Goal: Transaction & Acquisition: Purchase product/service

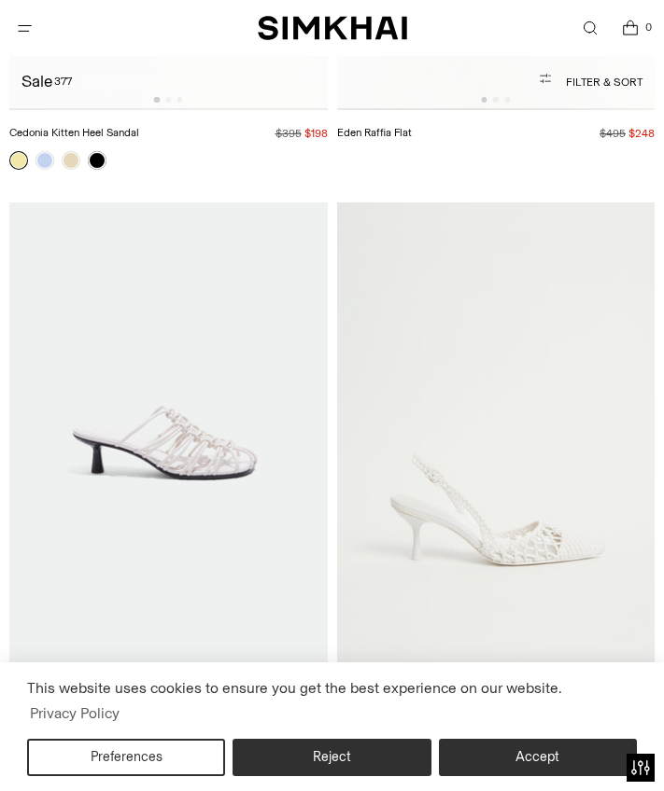
scroll to position [80802, 0]
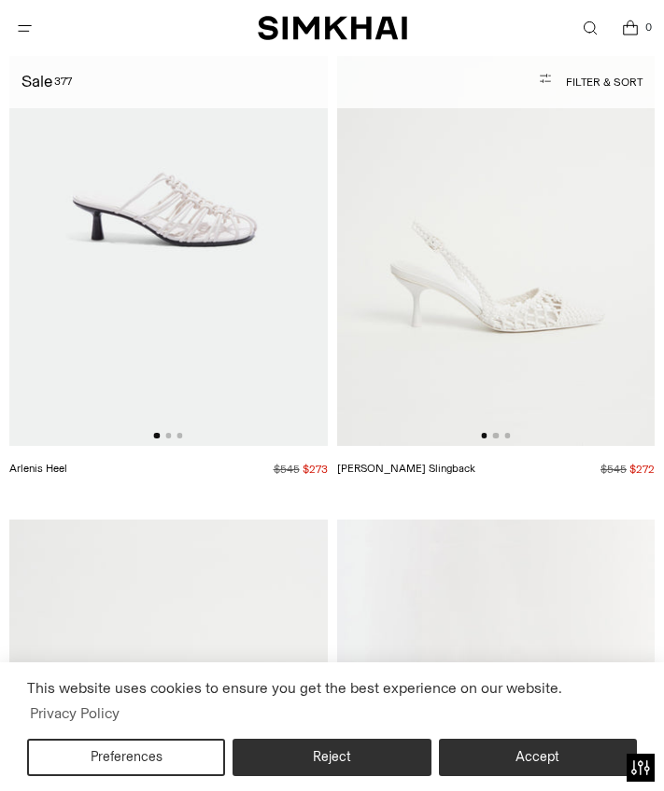
click at [593, 26] on icon "Open search modal" at bounding box center [590, 28] width 20 height 15
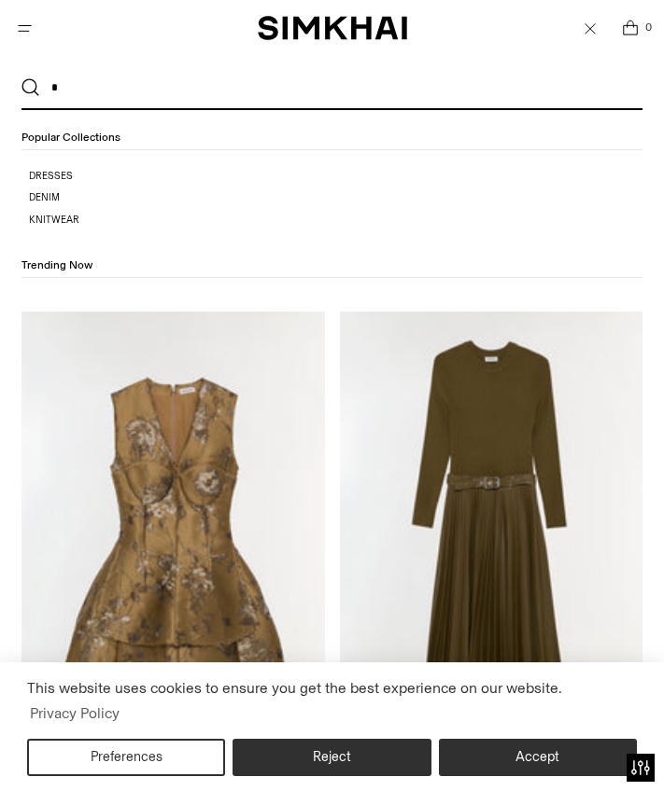
scroll to position [0, 0]
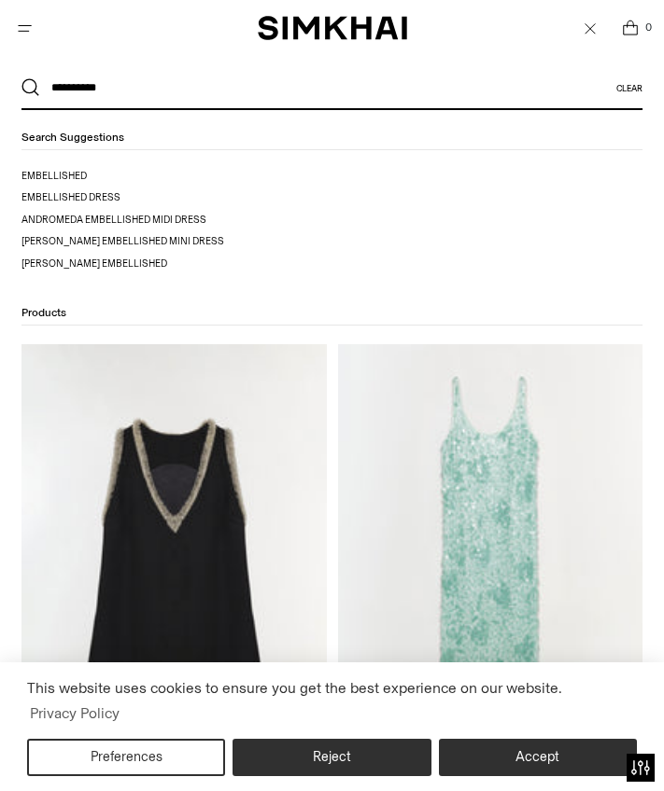
type input "**********"
click at [31, 88] on button "Search" at bounding box center [30, 87] width 19 height 19
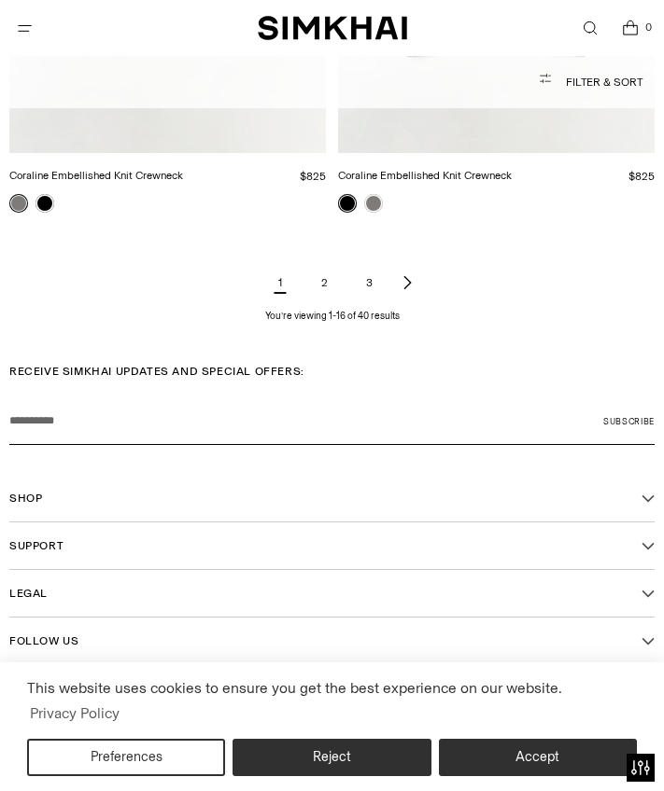
scroll to position [4583, 0]
click at [329, 277] on link "2" at bounding box center [324, 283] width 37 height 37
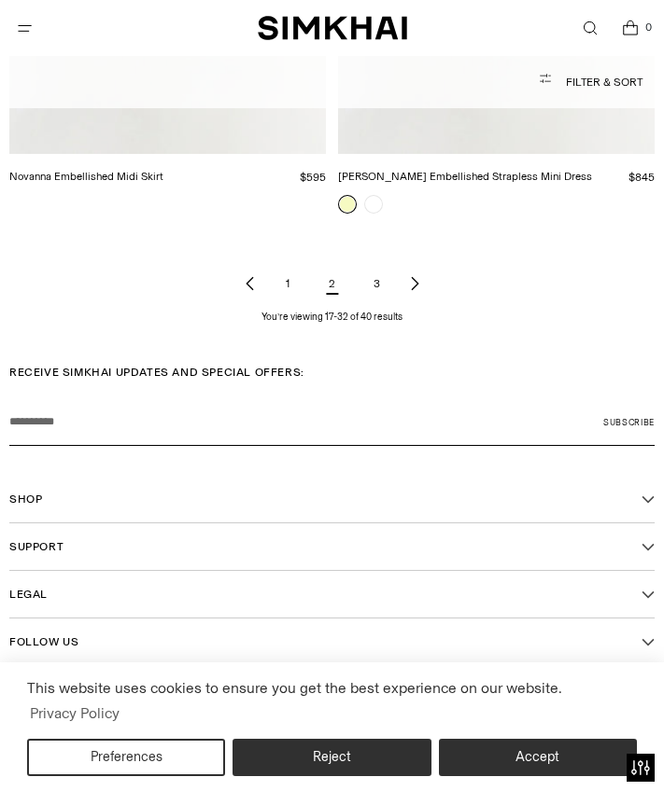
click at [375, 279] on link "3" at bounding box center [376, 283] width 37 height 37
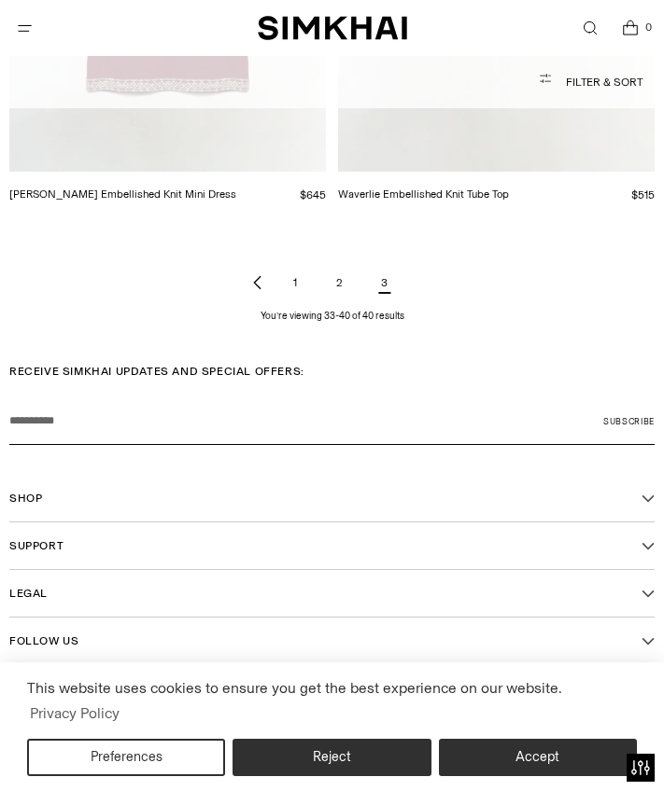
scroll to position [2315, 0]
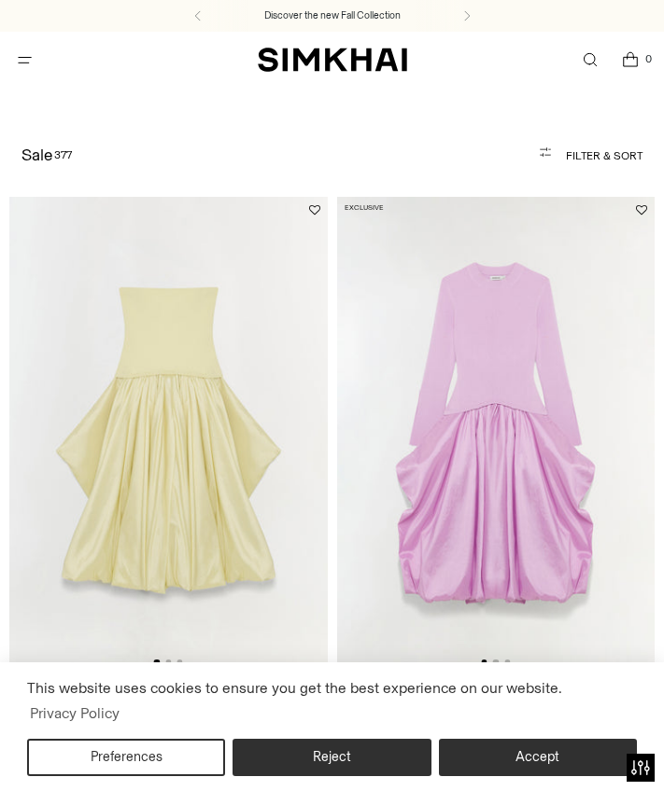
click at [28, 69] on span "Open menu modal" at bounding box center [25, 60] width 20 height 20
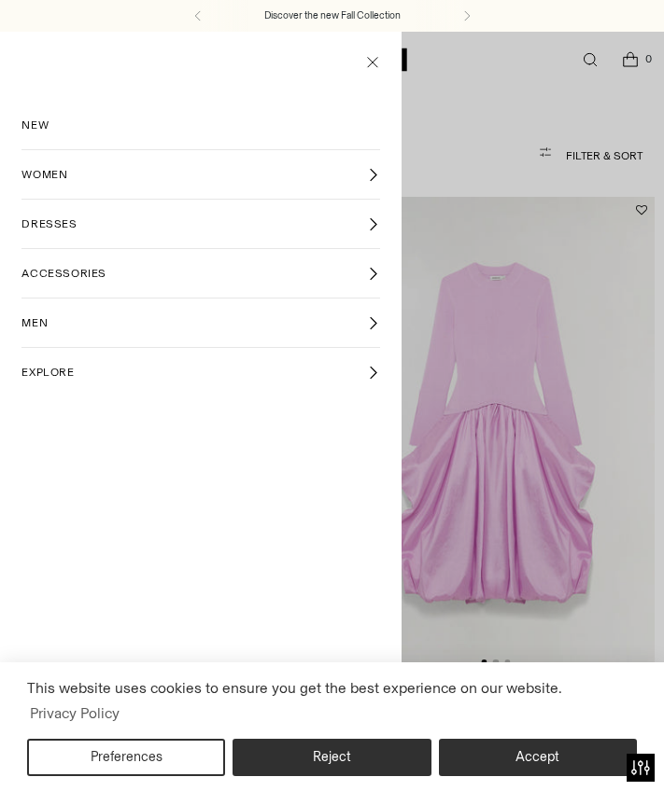
click at [52, 179] on span "WOMEN" at bounding box center [44, 174] width 46 height 17
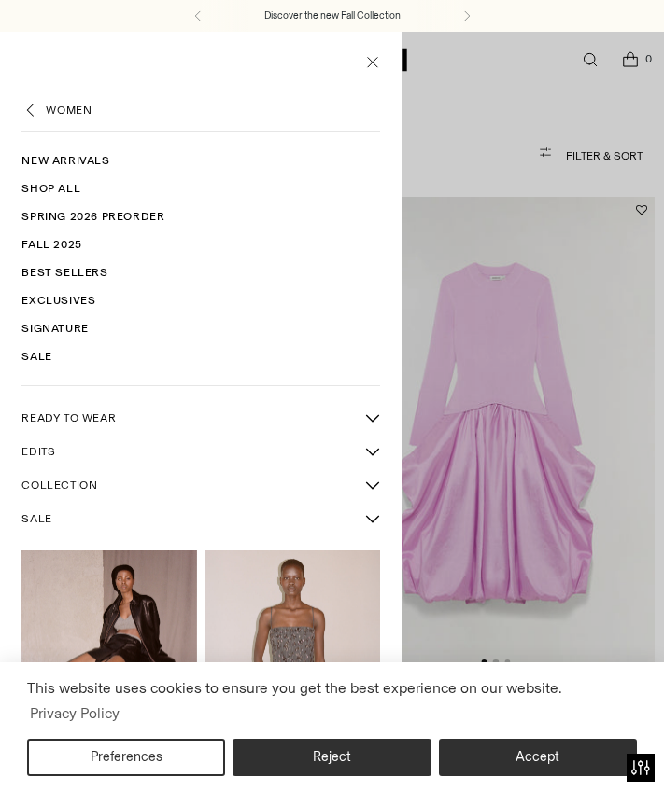
click at [102, 420] on span "READY TO WEAR" at bounding box center [68, 418] width 94 height 17
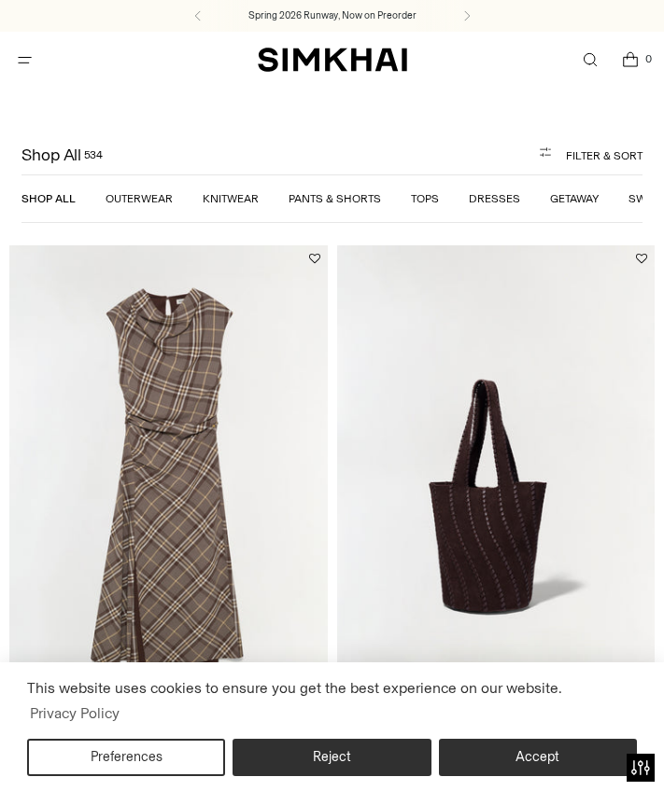
click at [415, 200] on link "Tops" at bounding box center [425, 198] width 28 height 13
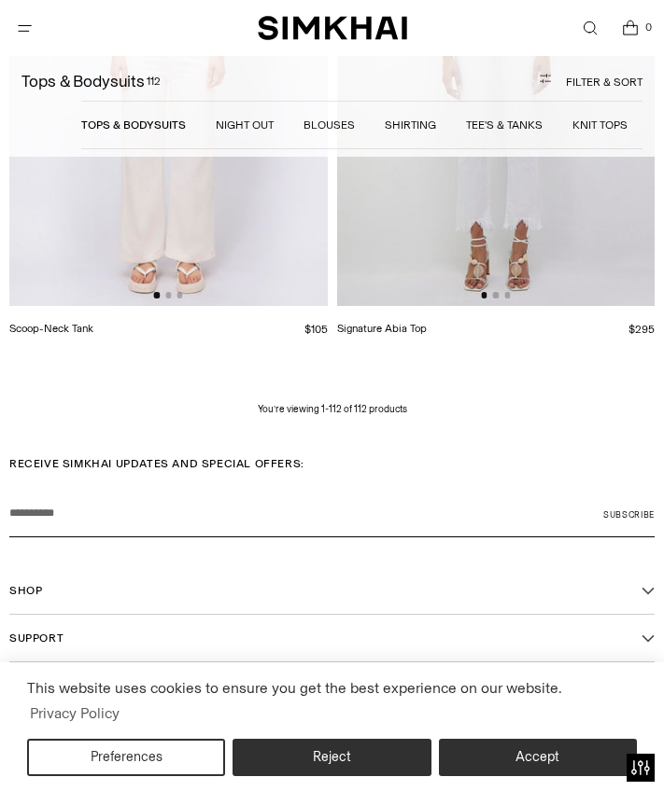
scroll to position [31242, 0]
